Goal: Task Accomplishment & Management: Use online tool/utility

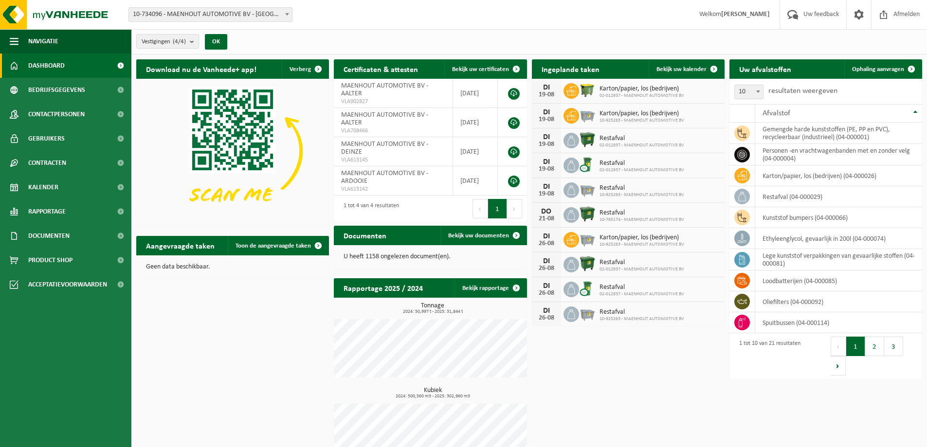
click at [259, 11] on span "10-734096 - MAENHOUT AUTOMOTIVE BV - [GEOGRAPHIC_DATA]" at bounding box center [210, 15] width 163 height 14
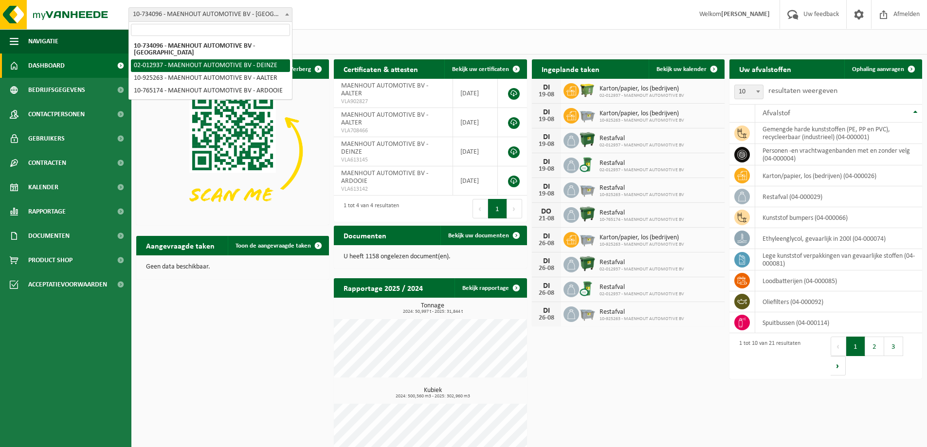
select select "2480"
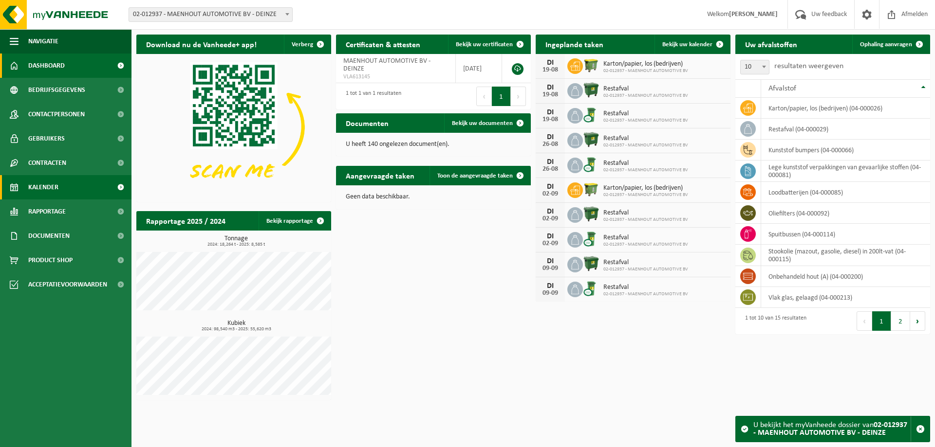
click at [52, 188] on span "Kalender" at bounding box center [43, 187] width 30 height 24
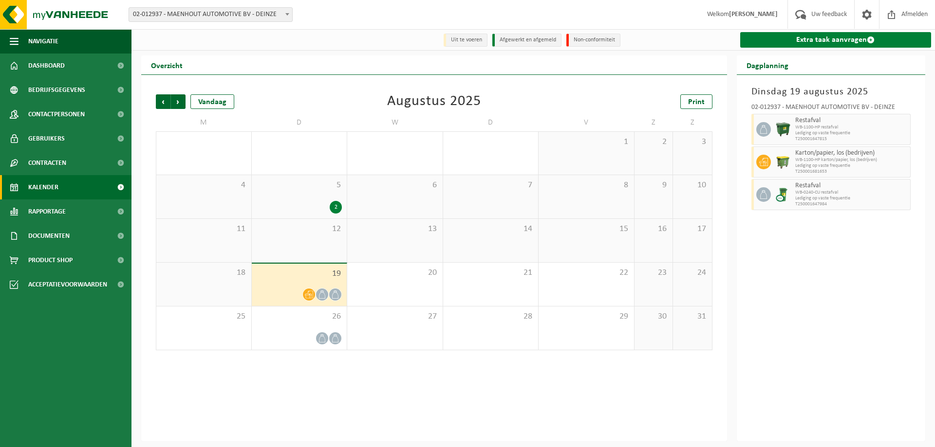
click at [782, 40] on link "Extra taak aanvragen" at bounding box center [835, 40] width 191 height 16
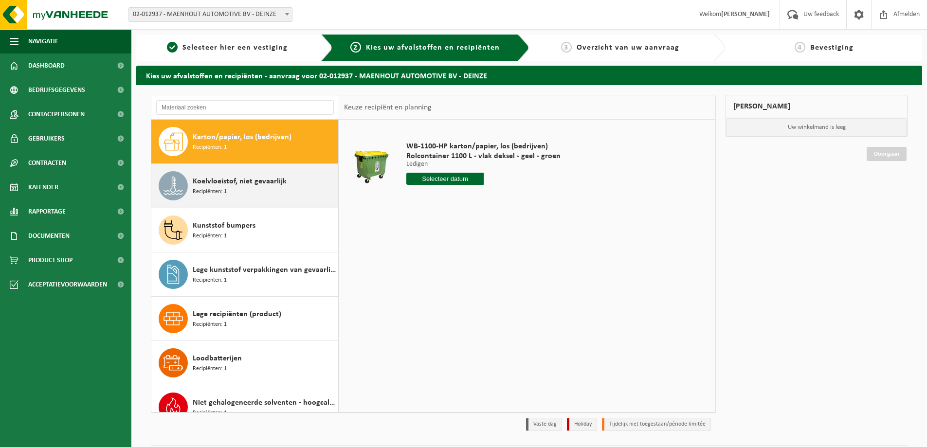
click at [240, 181] on span "Koelvloeistof, niet gevaarlijk" at bounding box center [240, 182] width 94 height 12
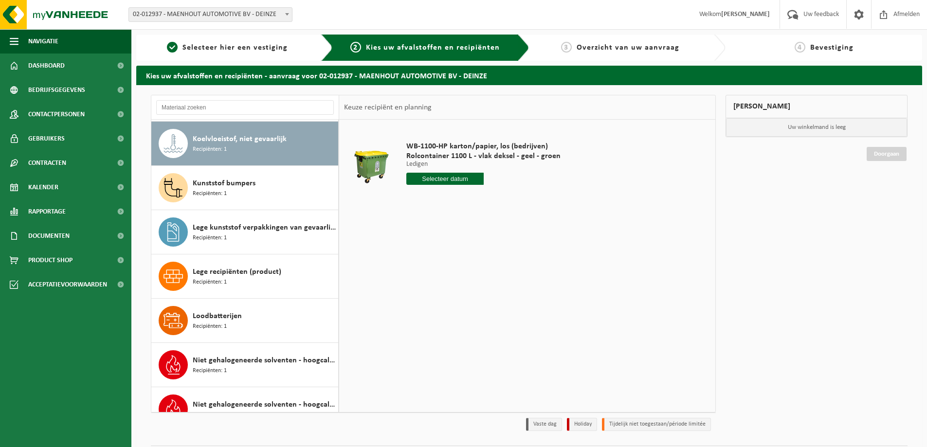
scroll to position [44, 0]
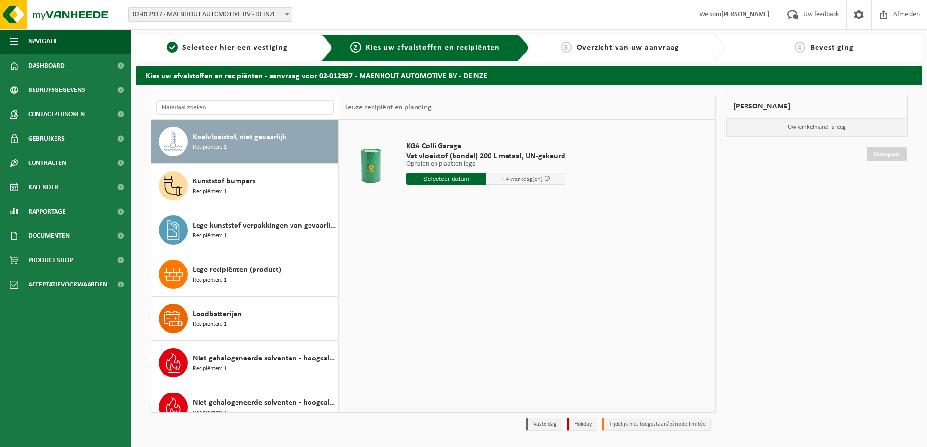
click at [451, 181] on input "text" at bounding box center [447, 179] width 80 height 12
click at [465, 281] on div "21" at bounding box center [467, 281] width 17 height 16
type input "Van 2025-08-21"
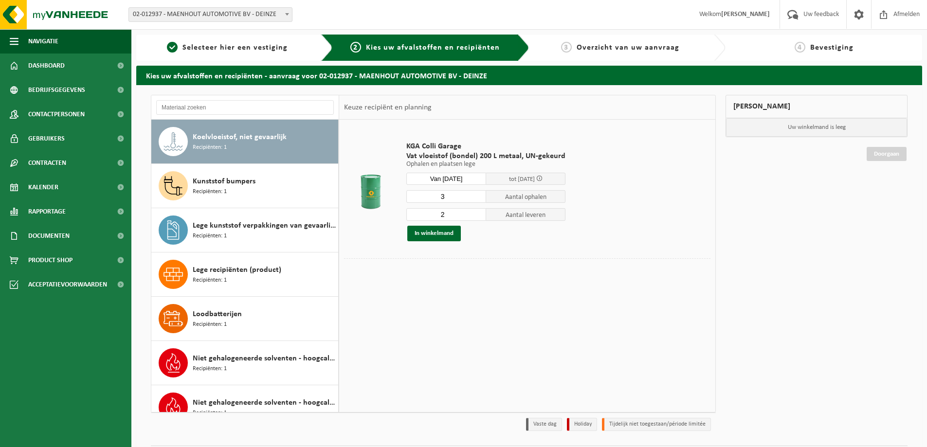
type input "3"
click at [475, 195] on input "3" at bounding box center [447, 196] width 80 height 13
type input "3"
click at [476, 214] on input "3" at bounding box center [447, 214] width 80 height 13
click at [433, 237] on button "In winkelmand" at bounding box center [435, 234] width 54 height 16
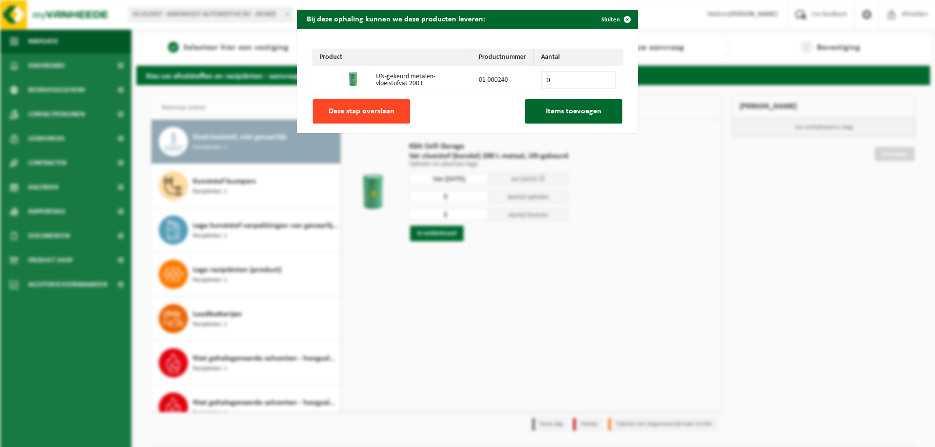
click at [349, 117] on button "Deze stap overslaan" at bounding box center [361, 111] width 97 height 24
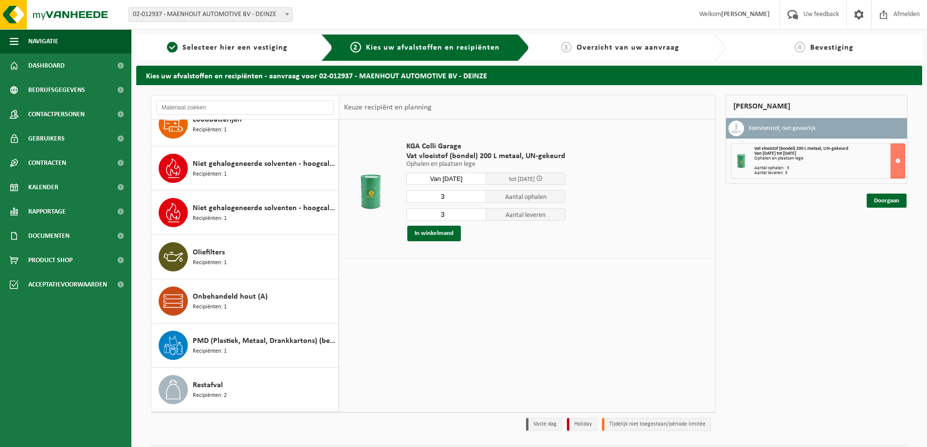
scroll to position [371, 0]
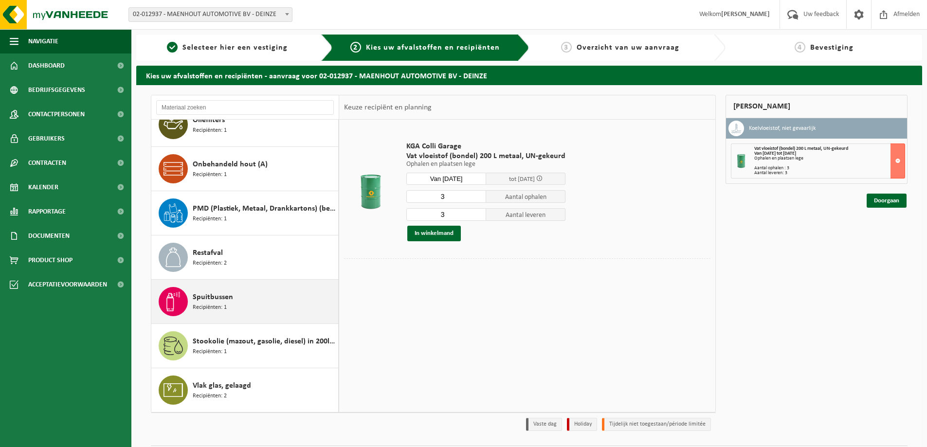
click at [238, 287] on div "Spuitbussen Recipiënten: 1" at bounding box center [264, 301] width 143 height 29
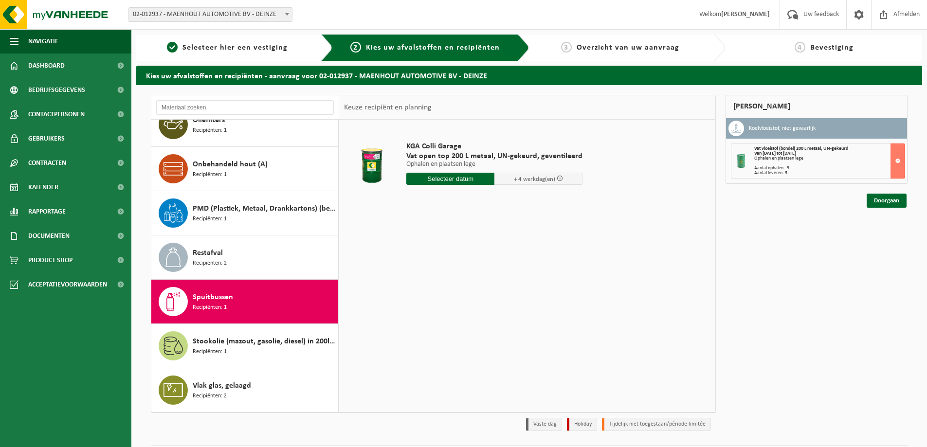
click at [459, 179] on input "text" at bounding box center [451, 179] width 88 height 12
click at [471, 282] on div "21" at bounding box center [467, 281] width 17 height 16
type input "Van 2025-08-21"
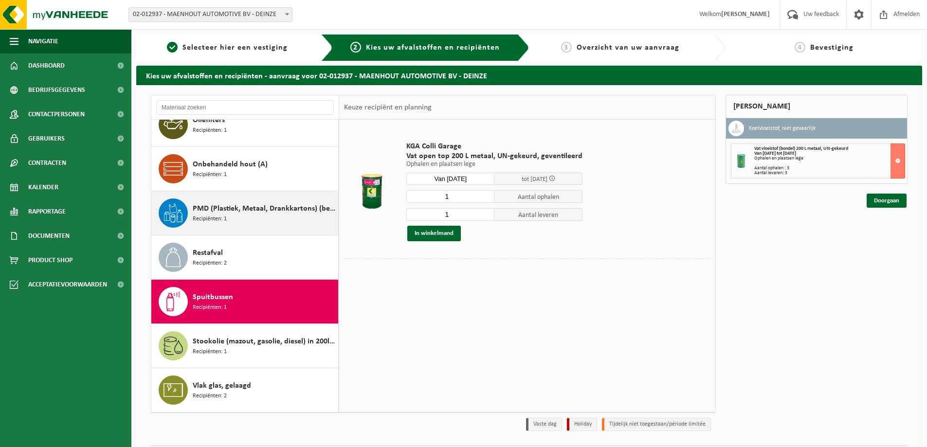
scroll to position [28, 0]
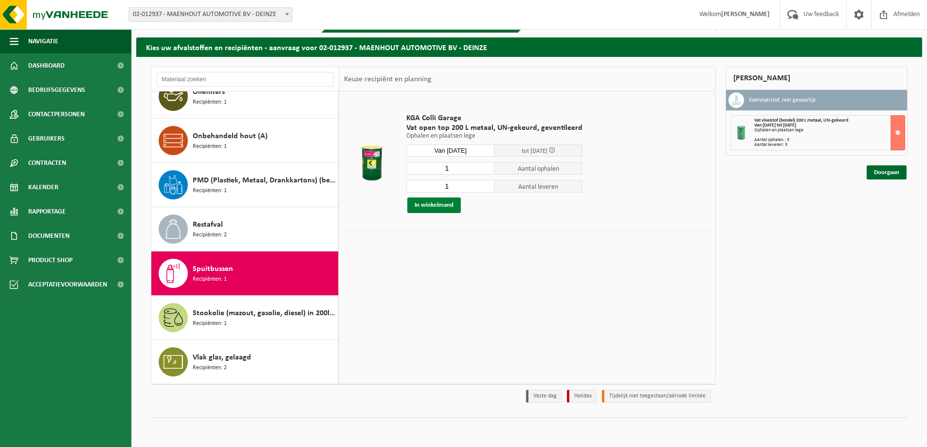
click at [431, 207] on button "In winkelmand" at bounding box center [435, 206] width 54 height 16
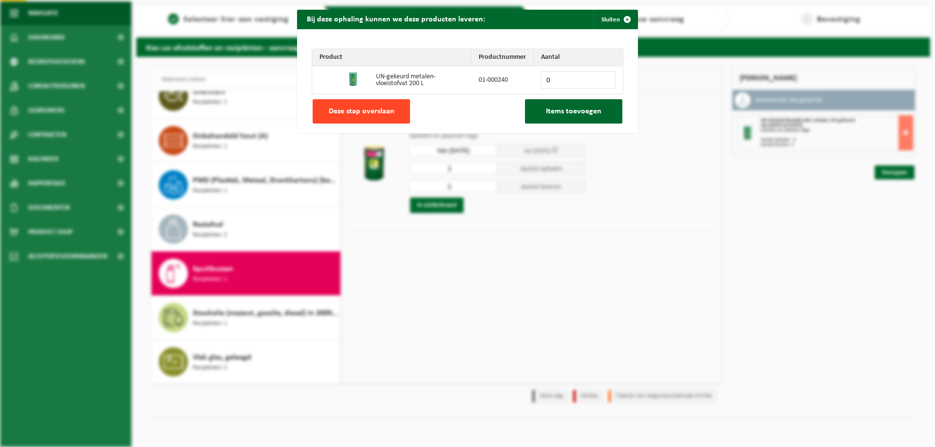
click at [373, 101] on button "Deze stap overslaan" at bounding box center [361, 111] width 97 height 24
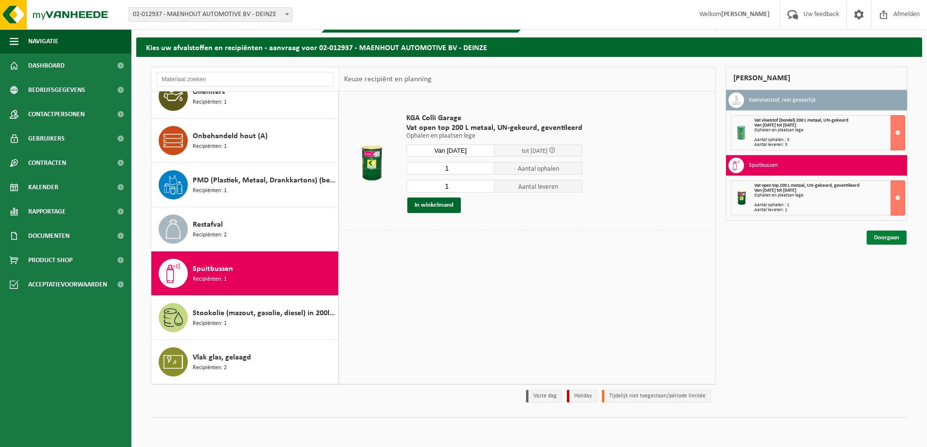
click at [879, 240] on link "Doorgaan" at bounding box center [887, 238] width 40 height 14
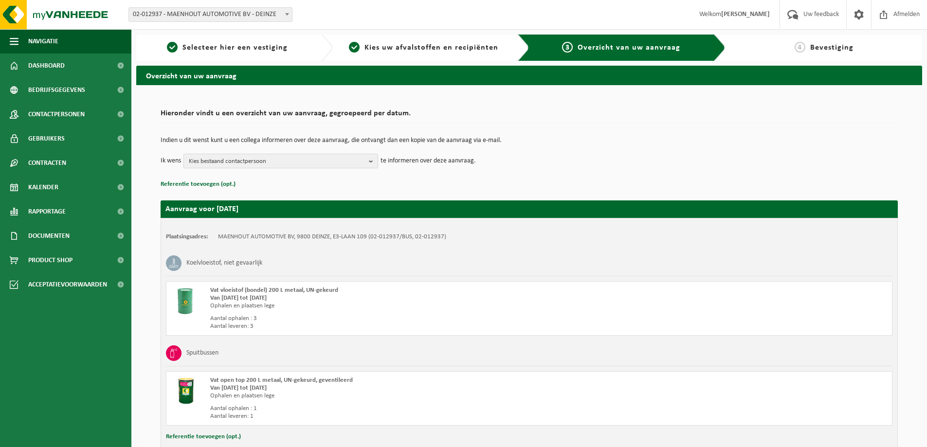
click at [318, 159] on span "Kies bestaand contactpersoon" at bounding box center [277, 161] width 176 height 15
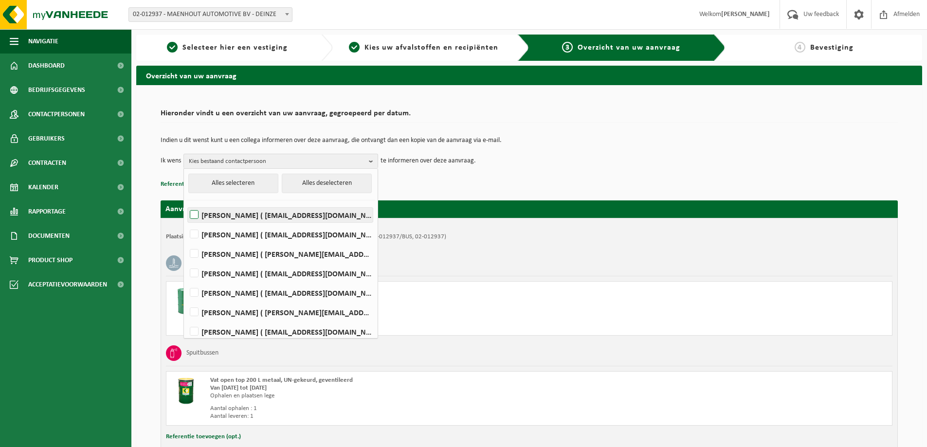
click at [249, 211] on label "Delphine Maenhout ( delphine.maenhout@maenhout-automotive.be )" at bounding box center [280, 215] width 185 height 15
click at [186, 203] on input "Delphine Maenhout ( delphine.maenhout@maenhout-automotive.be )" at bounding box center [186, 203] width 0 height 0
checkbox input "true"
click at [591, 144] on td "Indien u dit wenst kunt u een collega informeren over deze aanvraag, die ontvan…" at bounding box center [530, 145] width 738 height 17
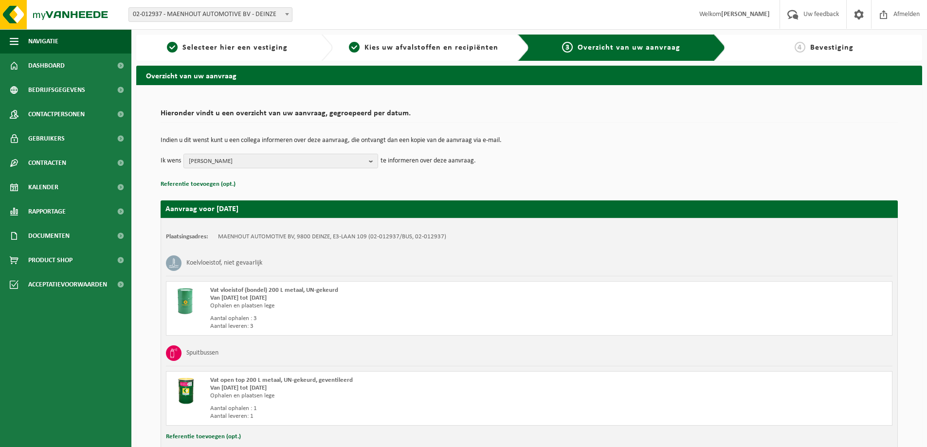
scroll to position [68, 0]
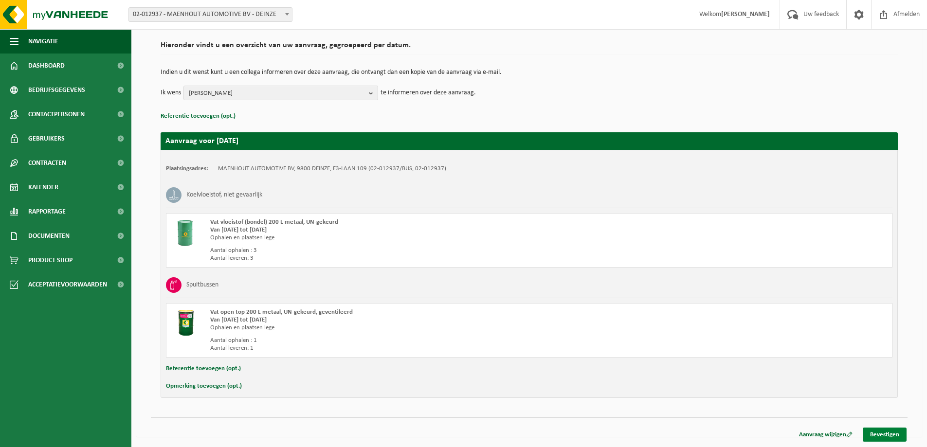
click at [875, 428] on link "Bevestigen" at bounding box center [885, 435] width 44 height 14
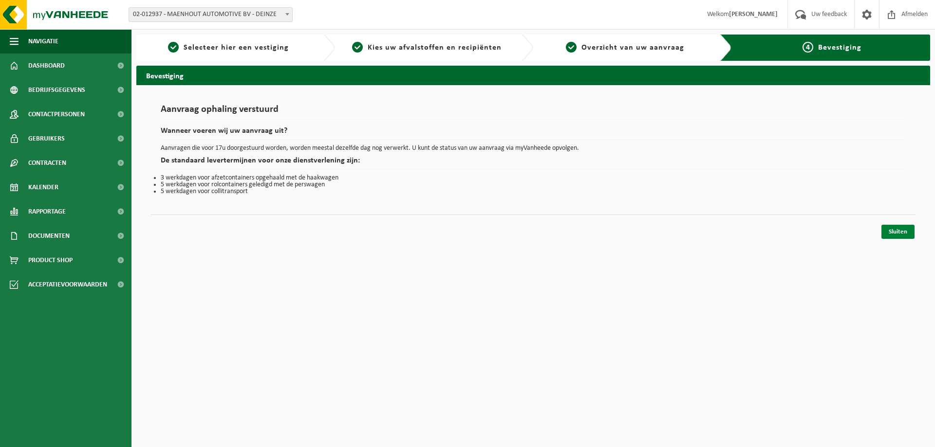
click at [892, 232] on link "Sluiten" at bounding box center [897, 232] width 33 height 14
